Goal: Register for event/course

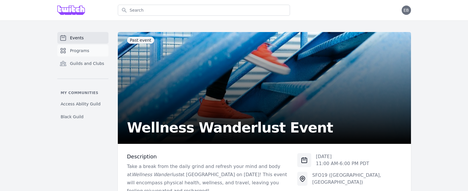
click at [71, 49] on span "Programs" at bounding box center [79, 51] width 19 height 6
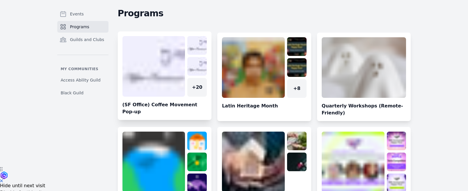
scroll to position [62, 0]
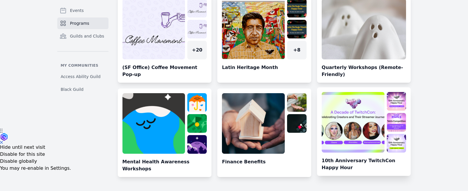
click at [334, 144] on link at bounding box center [364, 134] width 94 height 84
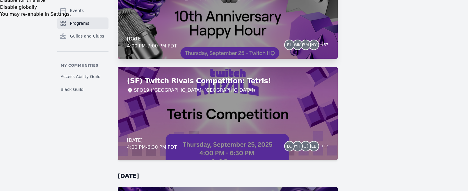
scroll to position [233, 0]
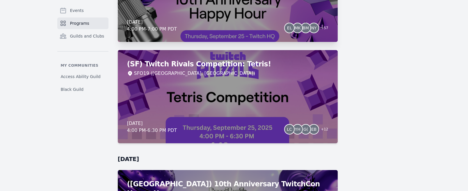
click at [229, 24] on div "[DATE] 4:00 PM - 7:00 PM PDT EL MK BM NY + 57" at bounding box center [227, 26] width 201 height 14
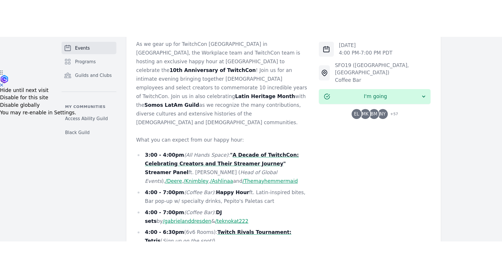
scroll to position [235, 0]
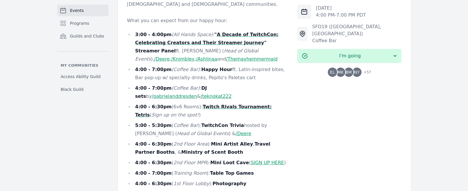
click at [253, 160] on link "SIGN UP HERE" at bounding box center [267, 163] width 33 height 6
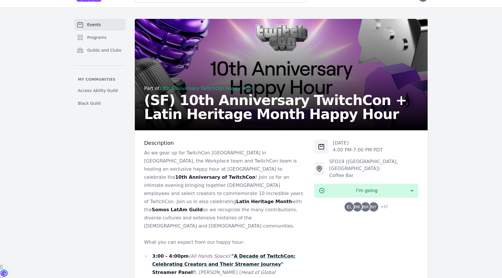
scroll to position [0, 0]
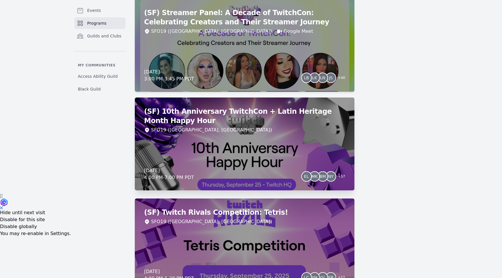
scroll to position [68, 0]
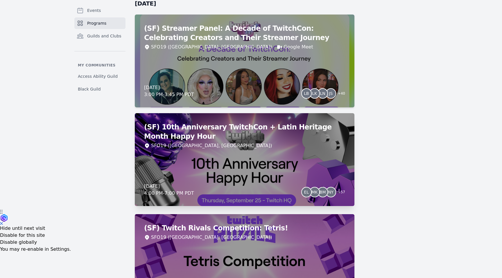
click at [250, 164] on div "(SF) 10th Anniversary TwitchCon + Latin Heritage Month Happy Hour SFO19 ([GEOGR…" at bounding box center [245, 159] width 220 height 93
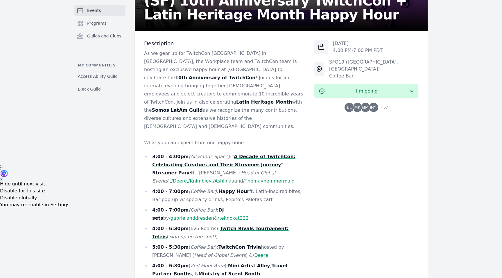
scroll to position [125, 0]
